Goal: Find specific page/section: Find specific page/section

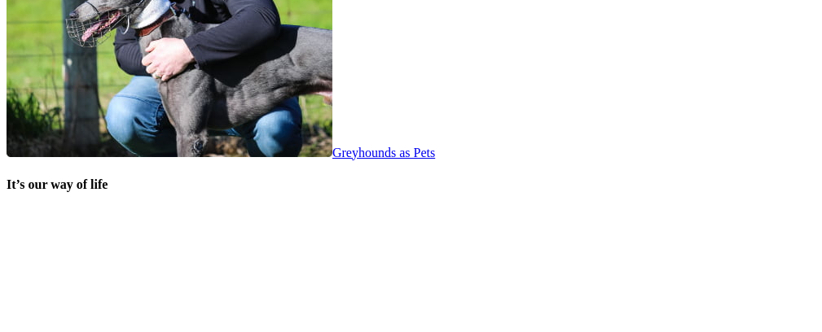
scroll to position [3329, 0]
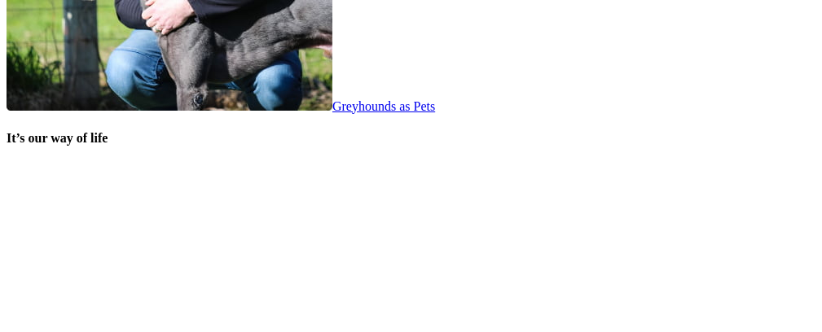
scroll to position [3382, 0]
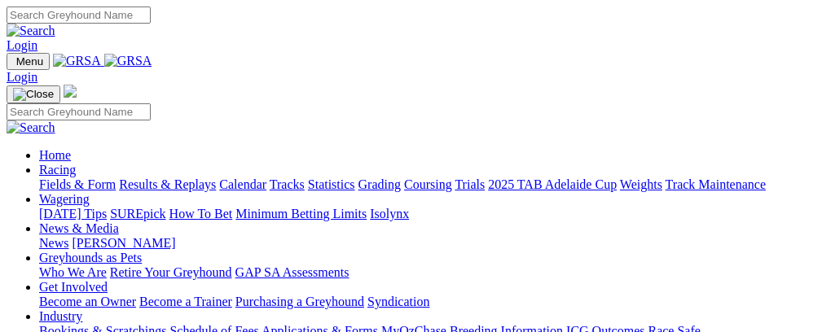
scroll to position [3377, 0]
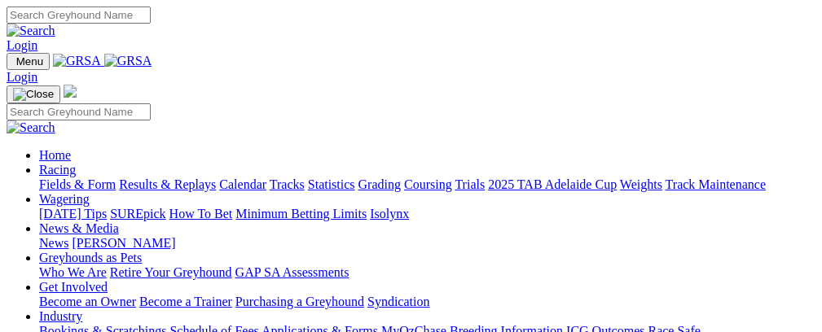
scroll to position [3369, 0]
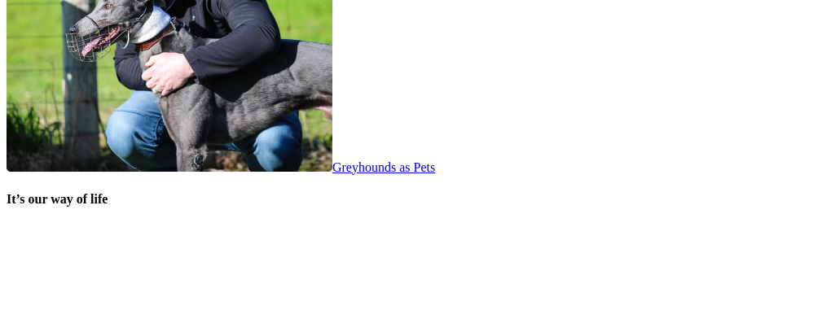
scroll to position [3287, 0]
